Goal: Information Seeking & Learning: Understand process/instructions

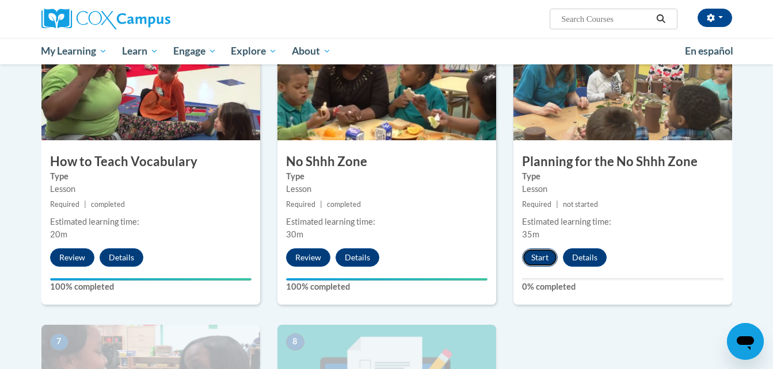
click at [544, 253] on button "Start" at bounding box center [540, 258] width 36 height 18
